Goal: Find specific page/section: Find specific page/section

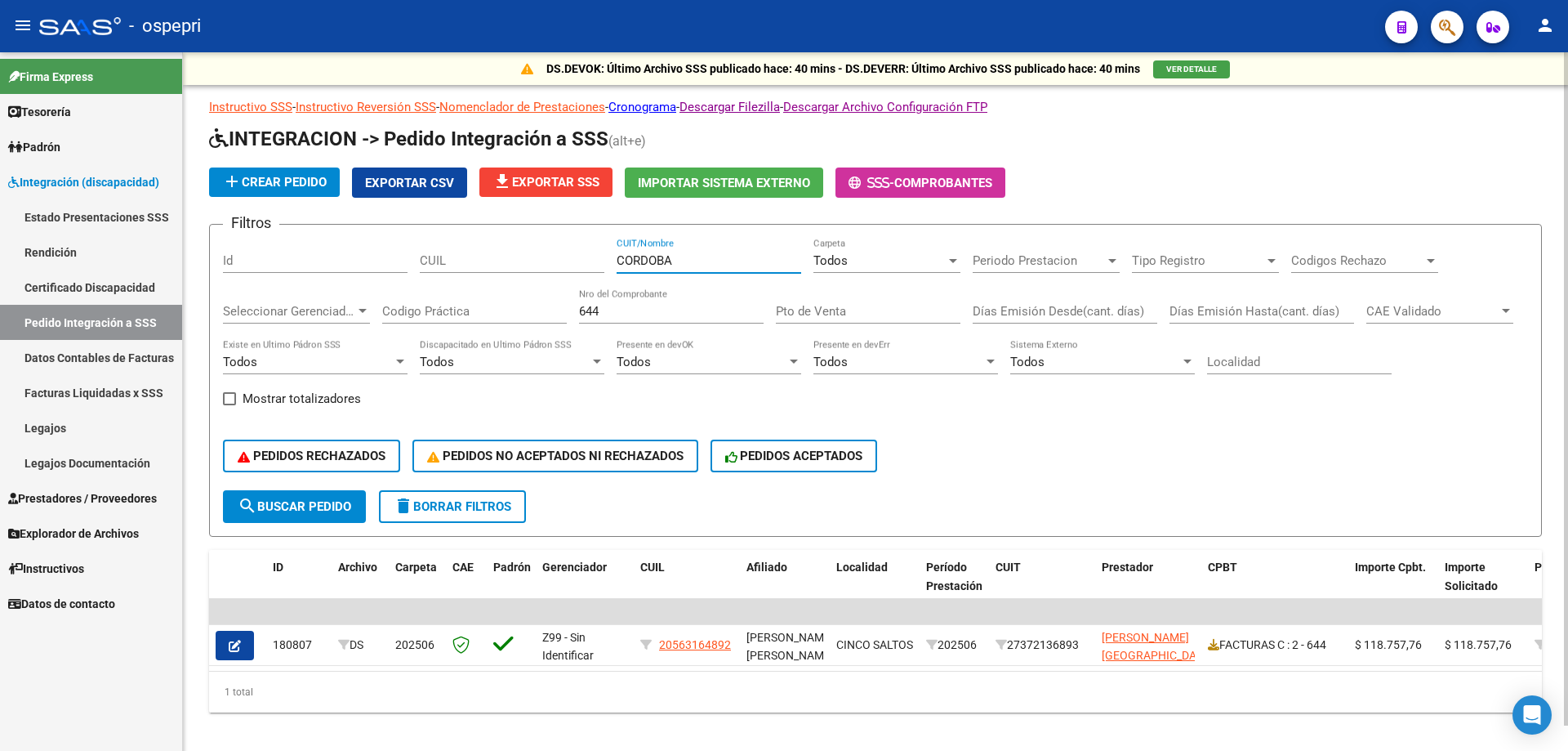
click at [307, 243] on div "Filtros Id CUIL CORDOBA CUIT/Nombre Todos Carpeta Periodo Prestacion Periodo Pr…" at bounding box center [875, 364] width 1305 height 252
type input "ELO"
click at [637, 310] on input "644" at bounding box center [671, 311] width 185 height 15
type input "6"
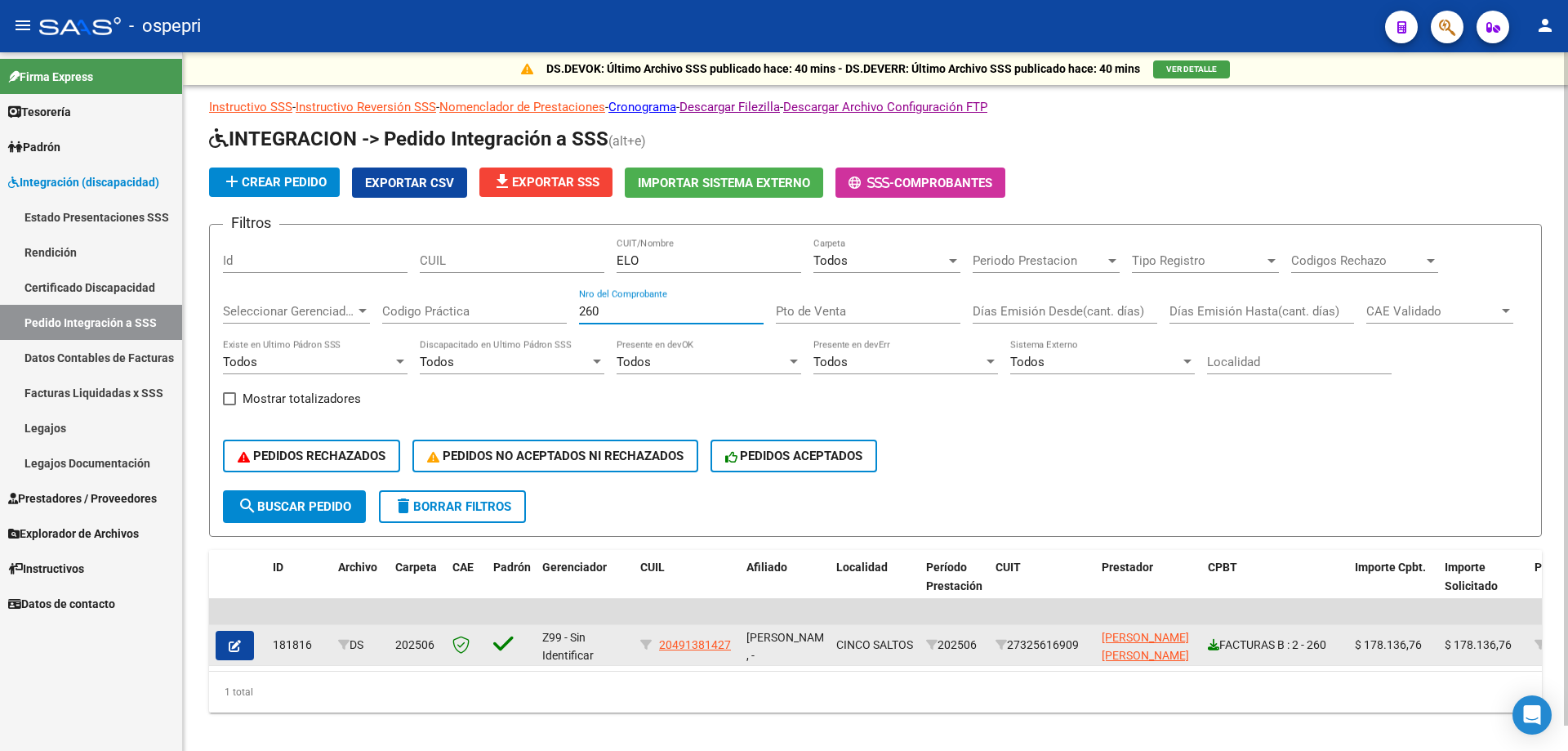
type input "260"
click at [1216, 649] on icon at bounding box center [1213, 644] width 12 height 12
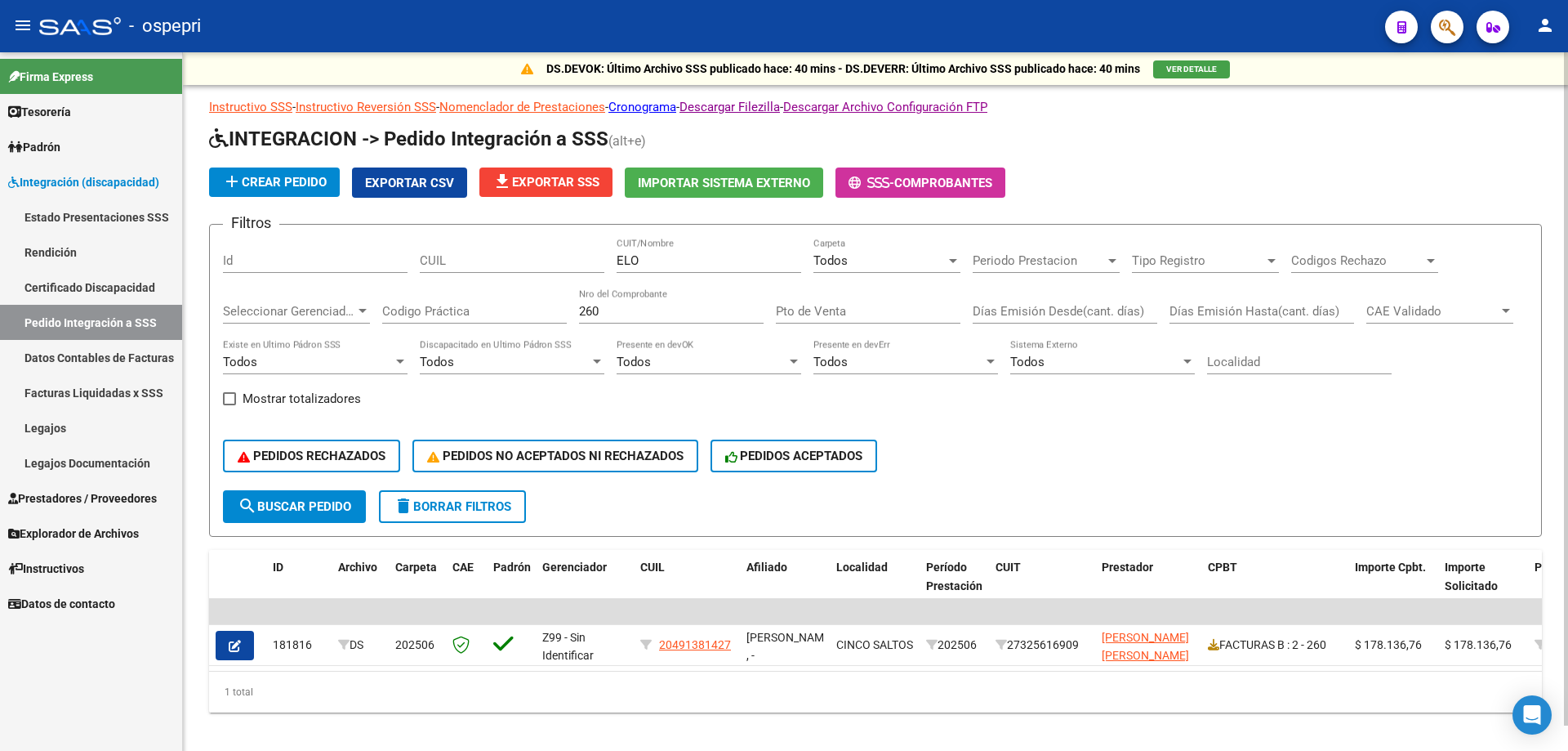
click at [494, 252] on div "CUIL" at bounding box center [512, 255] width 185 height 35
drag, startPoint x: 656, startPoint y: 260, endPoint x: 625, endPoint y: 270, distance: 32.6
click at [625, 270] on div "ELO CUIT/Nombre" at bounding box center [709, 255] width 185 height 35
type input "[PERSON_NAME]"
click at [599, 312] on input "260" at bounding box center [671, 311] width 185 height 15
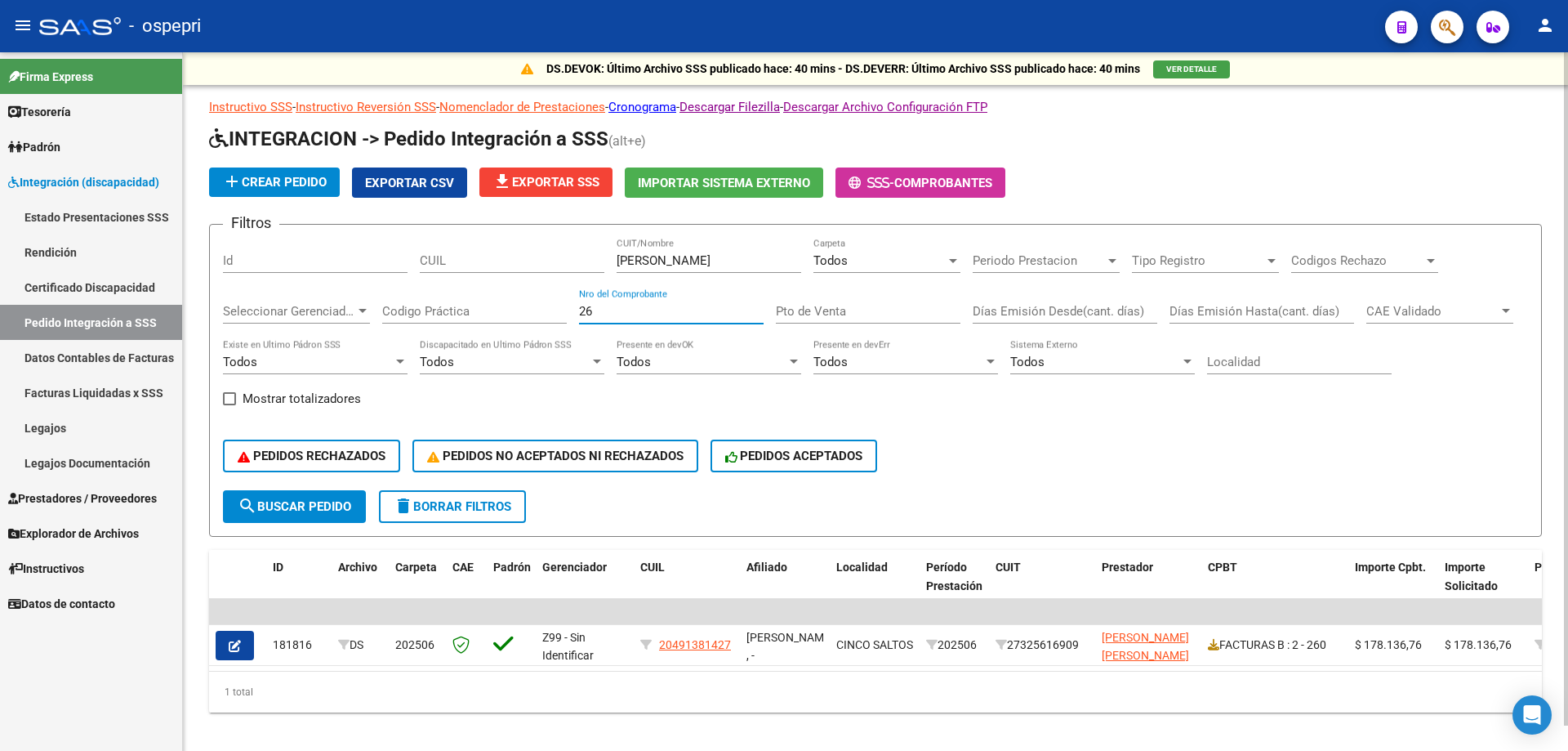
type input "2"
type input "457"
